Goal: Task Accomplishment & Management: Use online tool/utility

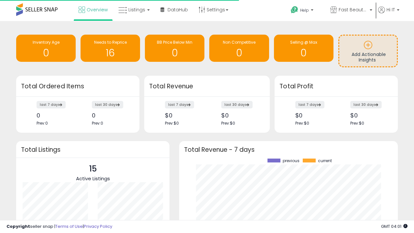
scroll to position [90, 206]
click at [351, 10] on span "Fast Beauty ([GEOGRAPHIC_DATA])" at bounding box center [353, 9] width 29 height 6
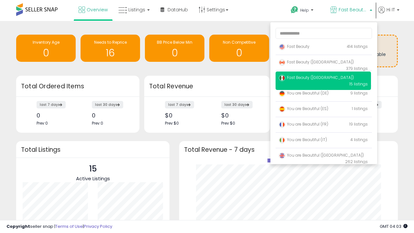
click at [323, 48] on p "Fast Beauty 414 listings" at bounding box center [323, 46] width 95 height 13
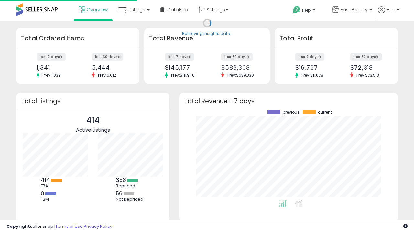
scroll to position [90, 206]
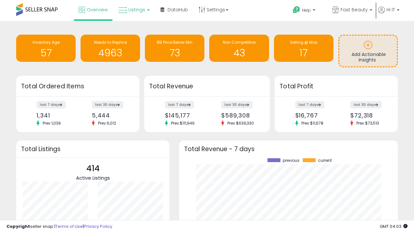
click at [133, 10] on span "Listings" at bounding box center [136, 9] width 17 height 6
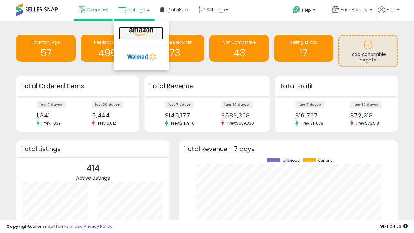
click at [140, 32] on icon at bounding box center [141, 32] width 28 height 8
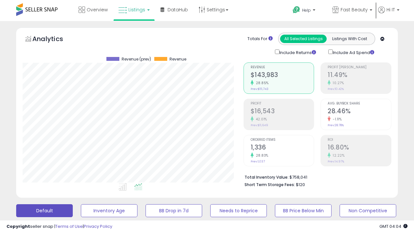
scroll to position [133, 221]
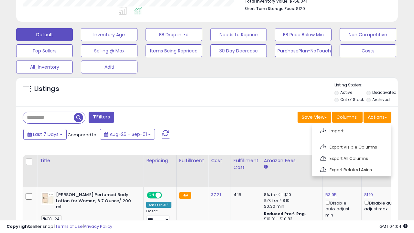
click at [323, 130] on span at bounding box center [323, 130] width 6 height 5
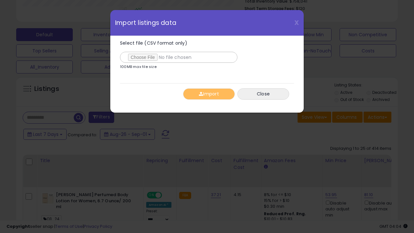
type input "**********"
click at [209, 94] on button "Import" at bounding box center [209, 93] width 52 height 11
